Goal: Information Seeking & Learning: Learn about a topic

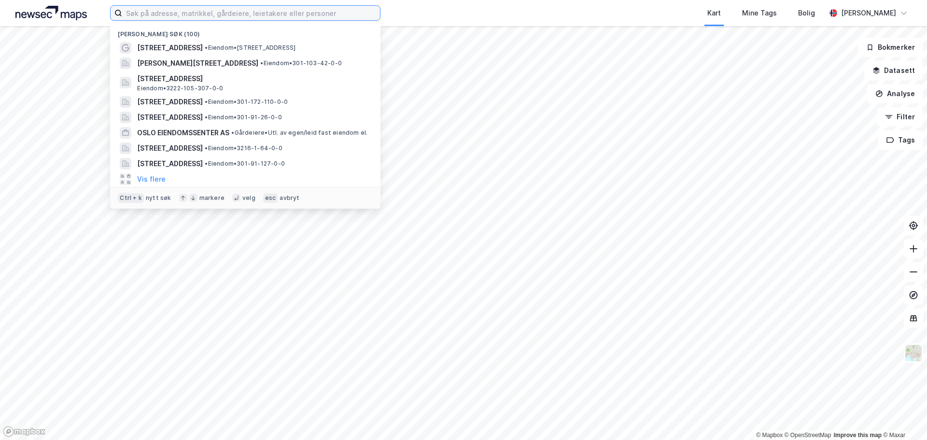
click at [175, 15] on input at bounding box center [251, 13] width 258 height 14
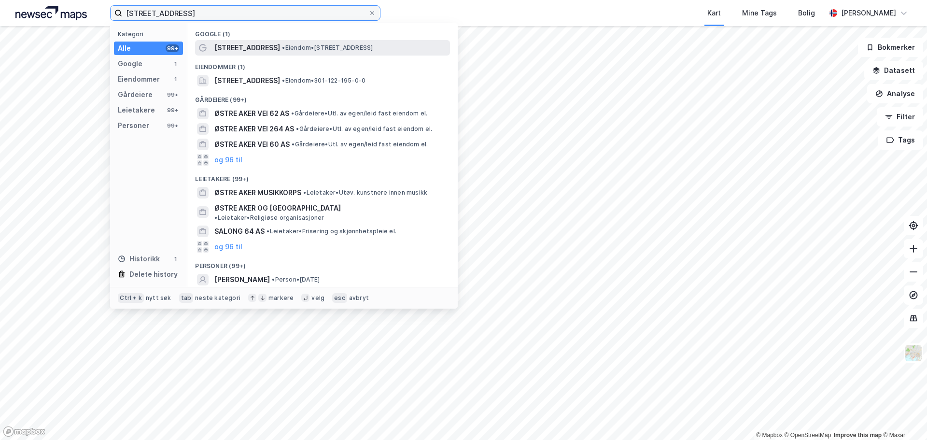
type input "[STREET_ADDRESS]"
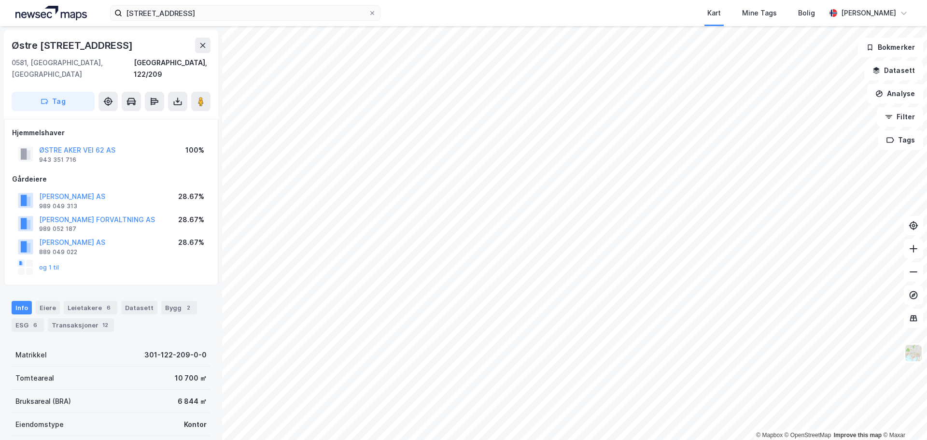
drag, startPoint x: 87, startPoint y: 187, endPoint x: 35, endPoint y: 275, distance: 102.6
click at [35, 275] on div "Østre Aker Vei [GEOGRAPHIC_DATA], 122/209 Tag Hjemmelshaver ØSTRE AKER VEI 62 A…" at bounding box center [111, 233] width 222 height 414
click at [0, 0] on button "[PERSON_NAME] AS" at bounding box center [0, 0] width 0 height 0
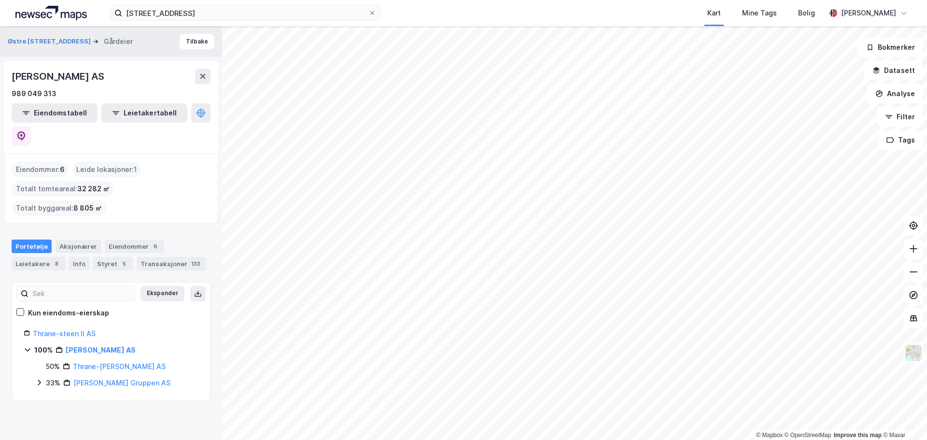
click at [36, 378] on icon at bounding box center [39, 382] width 8 height 8
